Goal: Task Accomplishment & Management: Manage account settings

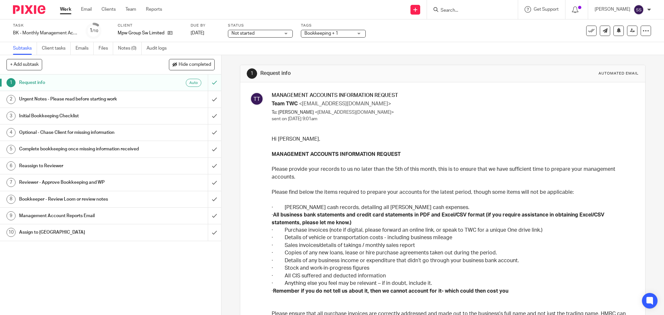
scroll to position [86, 0]
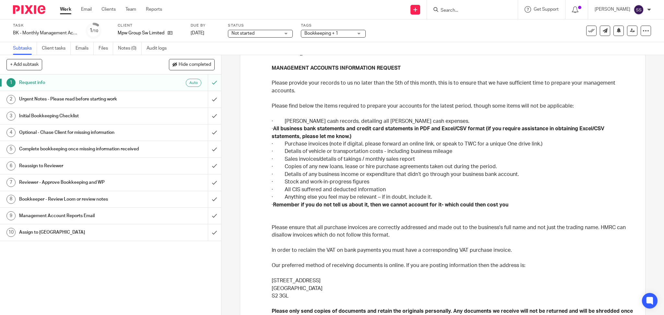
click at [71, 11] on link "Work" at bounding box center [65, 9] width 11 height 6
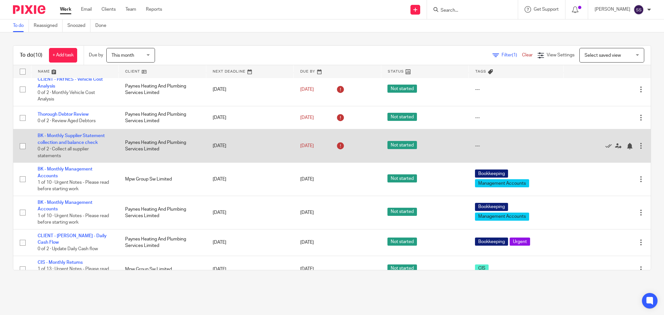
scroll to position [107, 0]
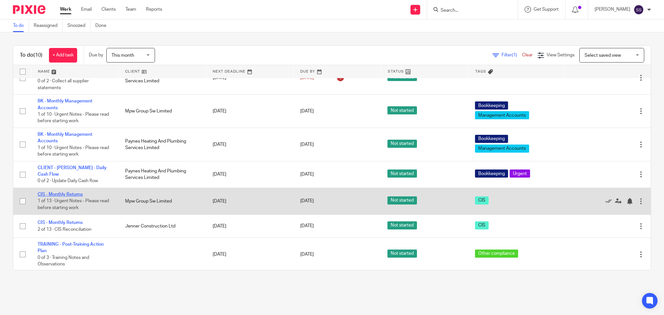
click at [71, 192] on link "CIS - Monthly Returns" at bounding box center [60, 194] width 45 height 5
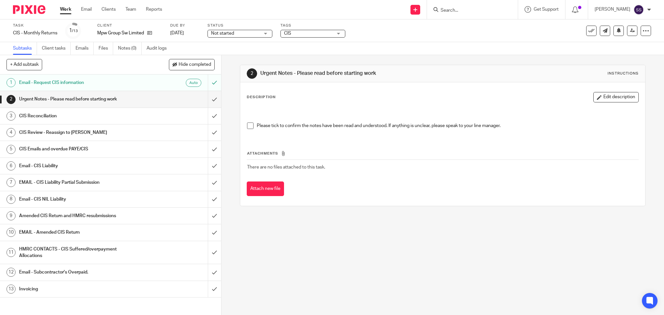
click at [42, 114] on h1 "CIS Reconciliation" at bounding box center [80, 116] width 122 height 10
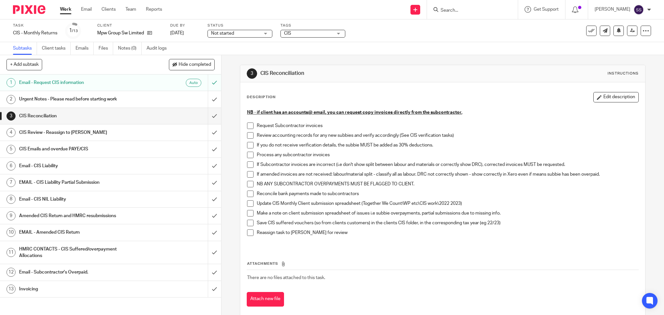
click at [248, 124] on span at bounding box center [250, 126] width 6 height 6
click at [247, 135] on span at bounding box center [250, 135] width 6 height 6
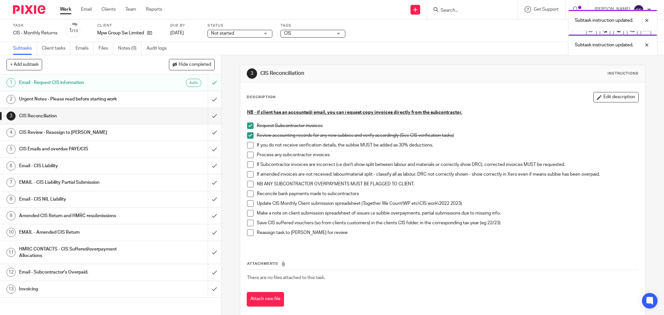
click at [248, 148] on li "If you do not receive verification details, the subbie MUST be added as 30% ded…" at bounding box center [443, 147] width 392 height 10
click at [248, 160] on li "Process any subcontractor invoices" at bounding box center [443, 157] width 392 height 10
click at [247, 153] on span at bounding box center [250, 155] width 6 height 6
click at [247, 143] on span at bounding box center [250, 145] width 6 height 6
click at [244, 169] on div "NB - if client has an accounts@ email, you can request copy invoices directly f…" at bounding box center [443, 176] width 398 height 141
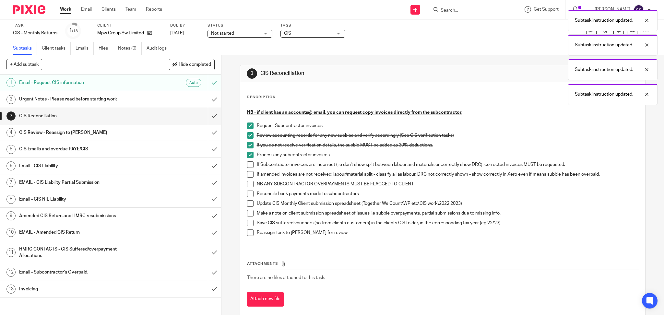
click at [248, 165] on span at bounding box center [250, 164] width 6 height 6
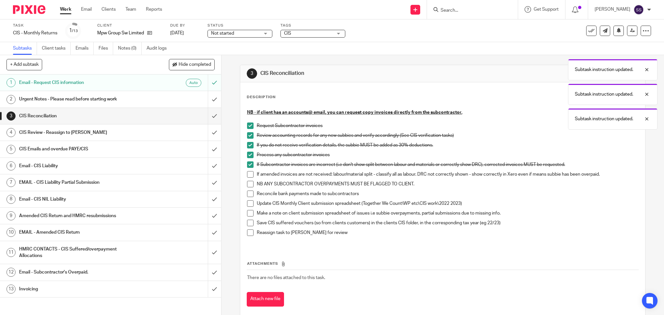
click at [248, 178] on li "If amended invoices are not received: labour/material split - classify all as l…" at bounding box center [443, 176] width 392 height 10
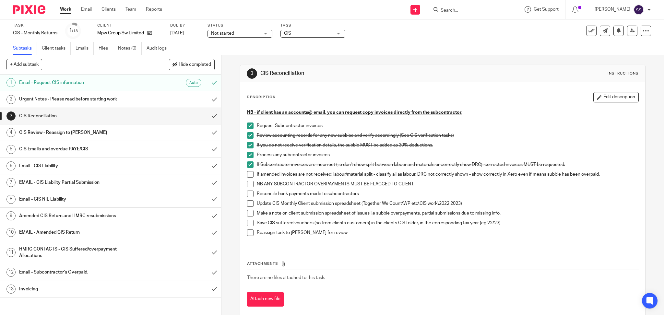
click at [247, 173] on span at bounding box center [250, 174] width 6 height 6
click at [247, 163] on span at bounding box center [250, 164] width 6 height 6
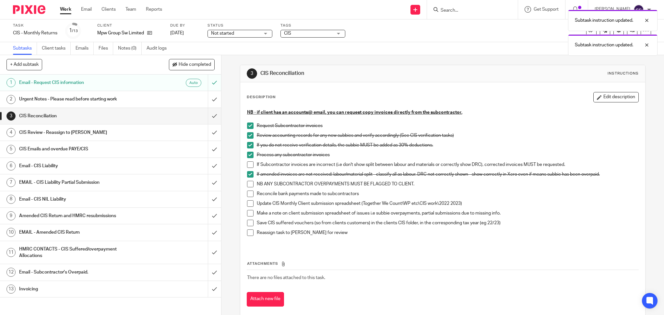
click at [361, 182] on p "NB ANY SUBCONTRACTOR OVERPAYMENTS MUST BE FLAGGED TO CLIENT." at bounding box center [448, 184] width 382 height 6
click at [249, 162] on span at bounding box center [250, 164] width 6 height 6
click at [247, 183] on span at bounding box center [250, 184] width 6 height 6
click at [247, 196] on span at bounding box center [250, 194] width 6 height 6
click at [247, 205] on span at bounding box center [250, 203] width 6 height 6
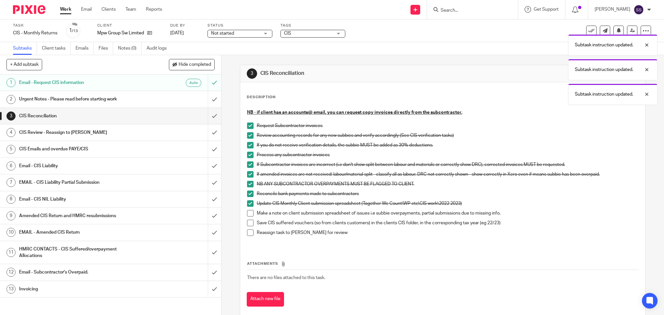
click at [247, 200] on span at bounding box center [250, 203] width 6 height 6
click at [82, 132] on h1 "CIS Review - Reassign to Penny" at bounding box center [80, 133] width 122 height 10
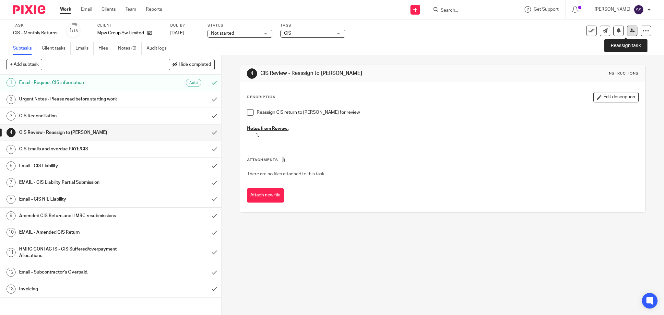
click at [630, 32] on icon at bounding box center [632, 30] width 5 height 5
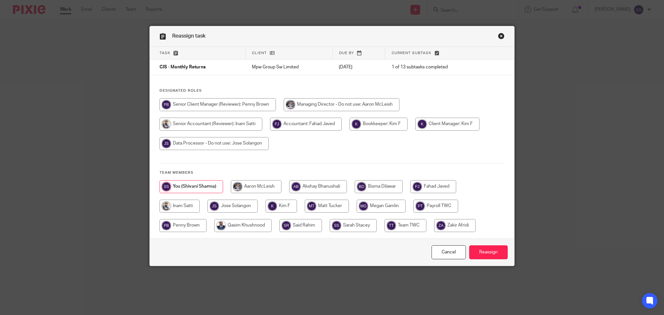
click at [288, 204] on input "radio" at bounding box center [280, 206] width 31 height 13
radio input "true"
click at [485, 252] on input "Reassign" at bounding box center [488, 252] width 39 height 14
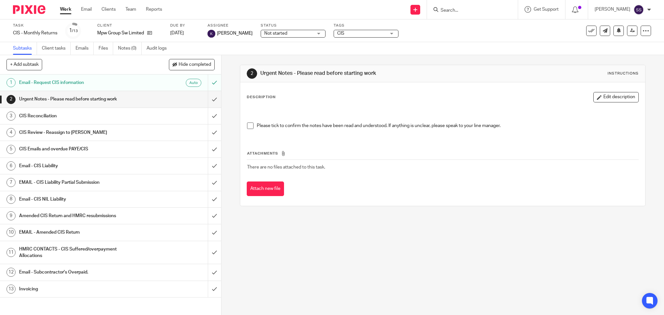
click at [66, 9] on link "Work" at bounding box center [65, 9] width 11 height 6
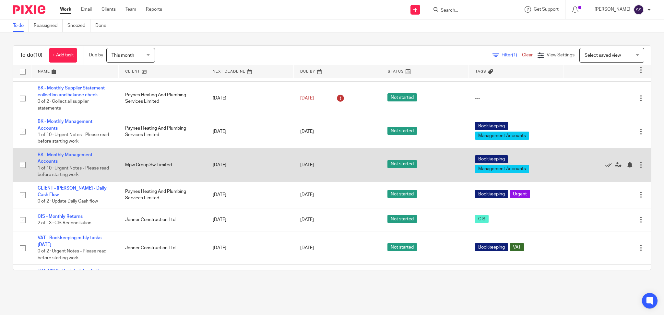
scroll to position [113, 0]
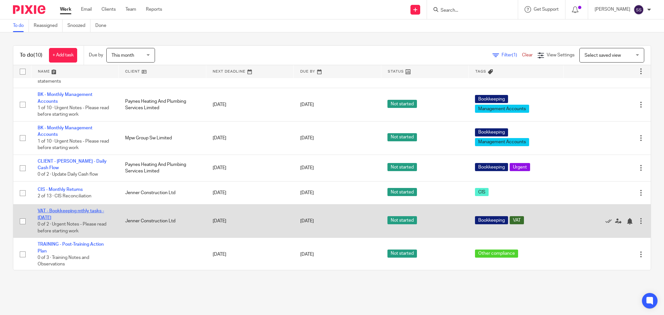
click at [76, 210] on link "VAT - Bookkeeping mthly tasks - [DATE]" at bounding box center [71, 214] width 66 height 11
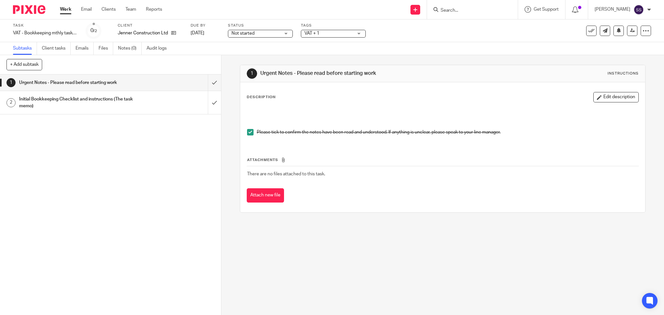
click at [40, 97] on h1 "Initial Bookkeeping Checklist and instructions (The task memo)" at bounding box center [80, 102] width 122 height 17
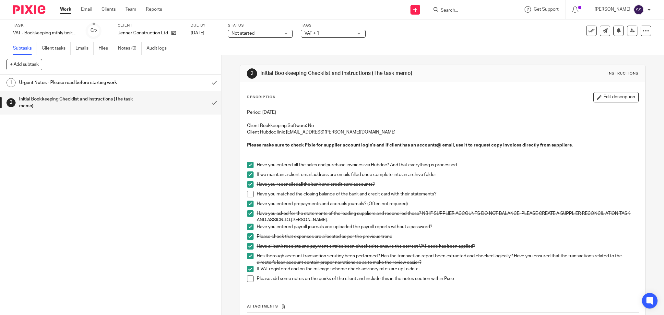
click at [251, 281] on li "Please add some notes on the quirks of the client and include this in the notes…" at bounding box center [443, 281] width 392 height 10
click at [588, 29] on icon at bounding box center [591, 31] width 6 height 6
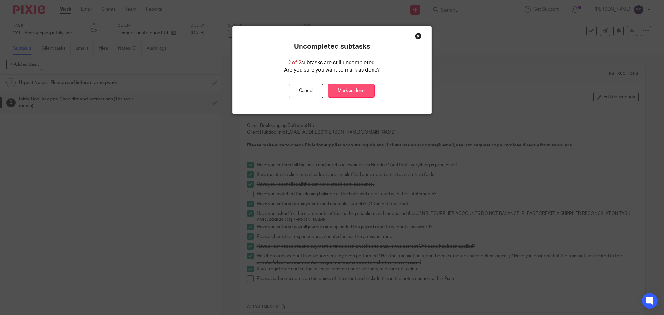
click at [349, 88] on link "Mark as done" at bounding box center [351, 91] width 47 height 14
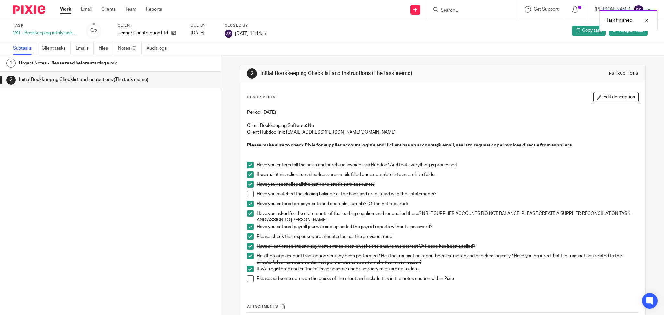
click at [63, 8] on link "Work" at bounding box center [65, 9] width 11 height 6
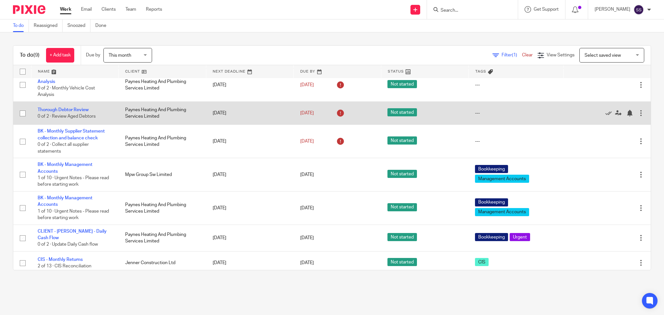
scroll to position [80, 0]
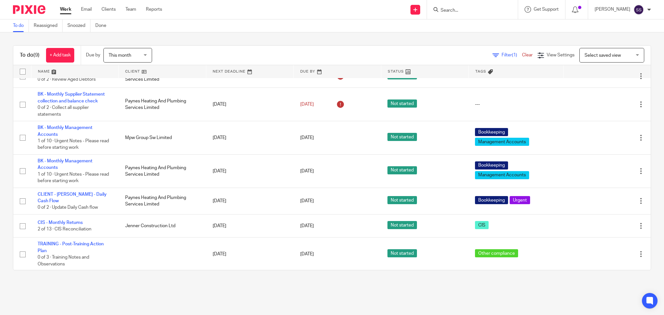
click at [136, 288] on main "To do Reassigned Snoozed Done To do (9) + Add task Due by This month This month…" at bounding box center [332, 157] width 664 height 315
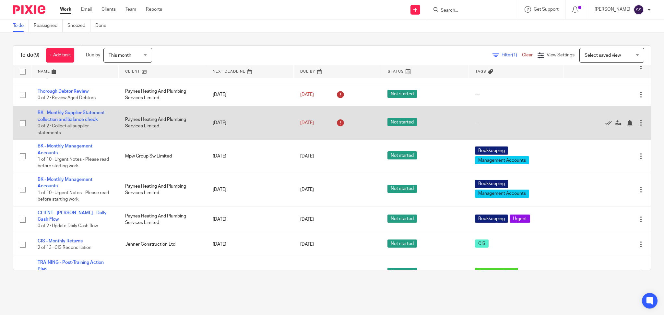
scroll to position [0, 0]
